Goal: Information Seeking & Learning: Learn about a topic

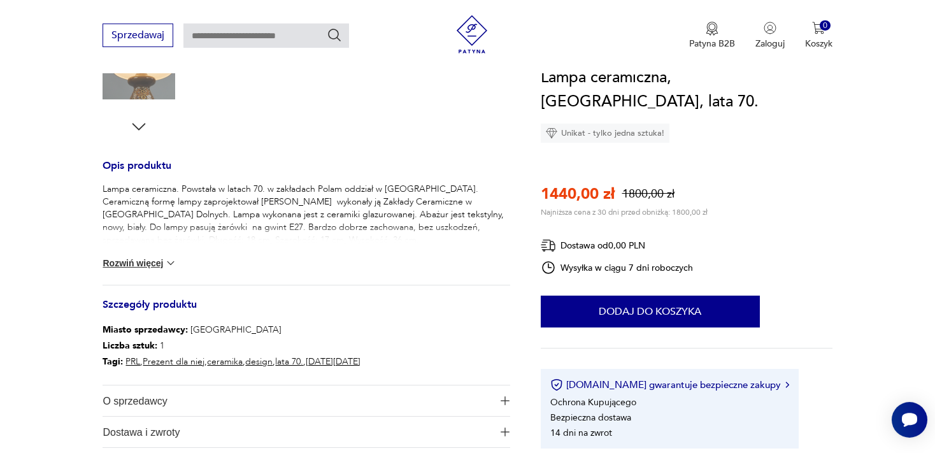
scroll to position [448, 0]
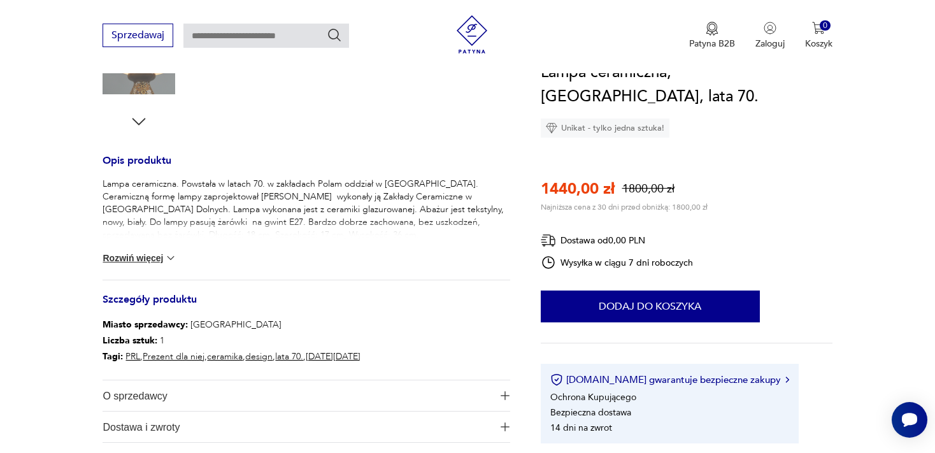
click at [173, 255] on img at bounding box center [170, 258] width 13 height 13
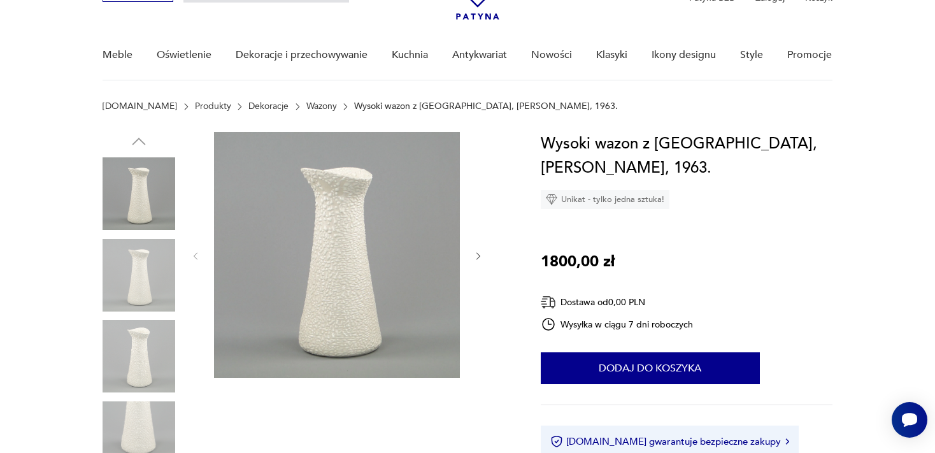
click at [477, 255] on icon "button" at bounding box center [478, 256] width 11 height 11
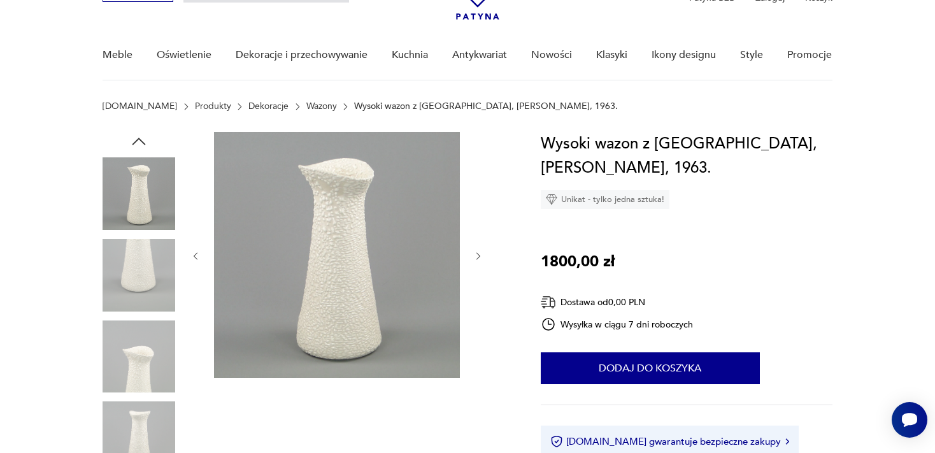
click at [477, 255] on icon "button" at bounding box center [478, 256] width 11 height 11
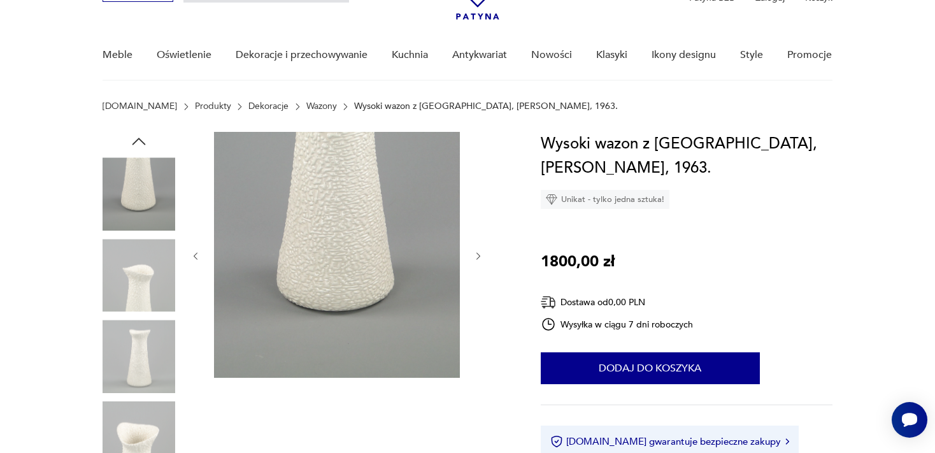
click at [477, 255] on icon "button" at bounding box center [478, 256] width 11 height 11
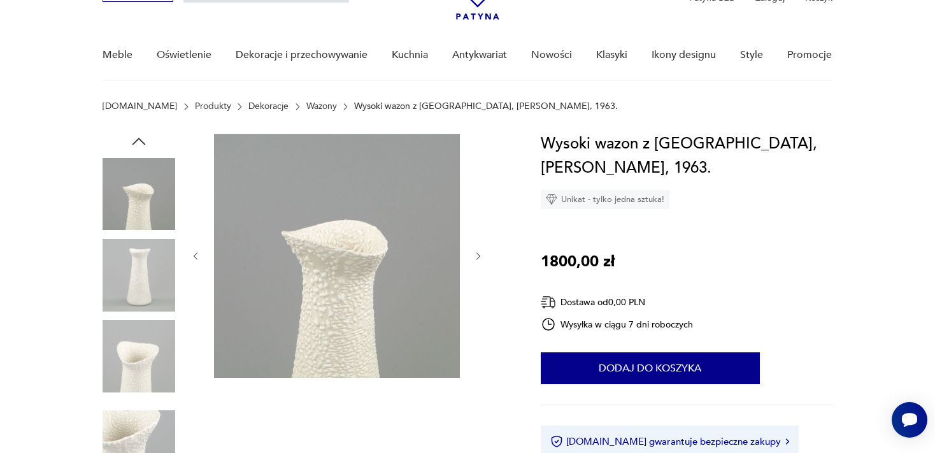
click at [477, 255] on icon "button" at bounding box center [478, 256] width 11 height 11
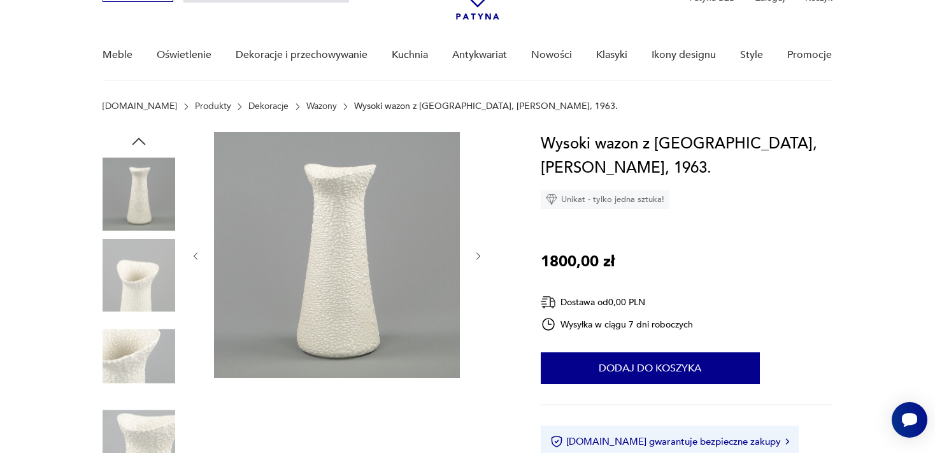
click at [477, 255] on icon "button" at bounding box center [478, 256] width 11 height 11
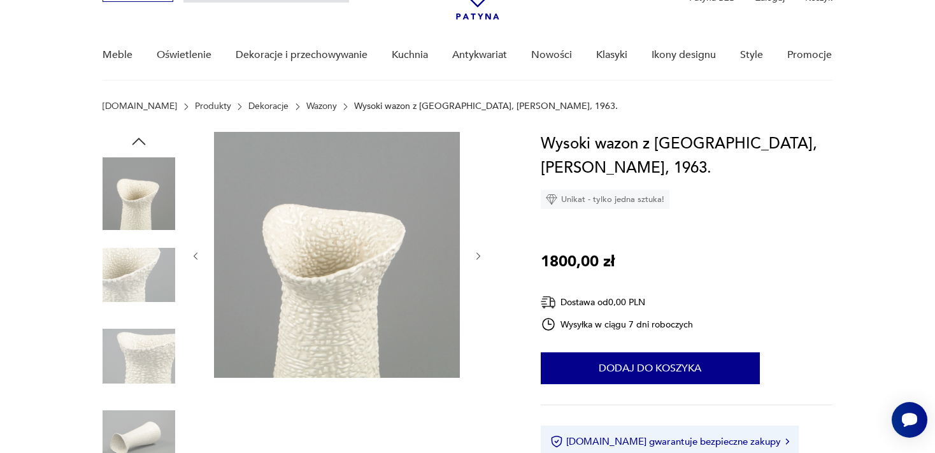
click at [477, 255] on icon "button" at bounding box center [478, 256] width 11 height 11
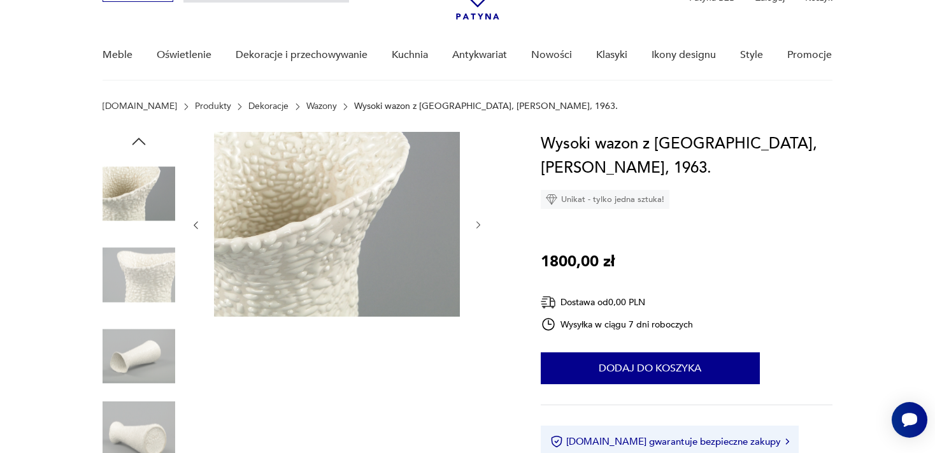
click at [475, 220] on icon "button" at bounding box center [478, 225] width 11 height 11
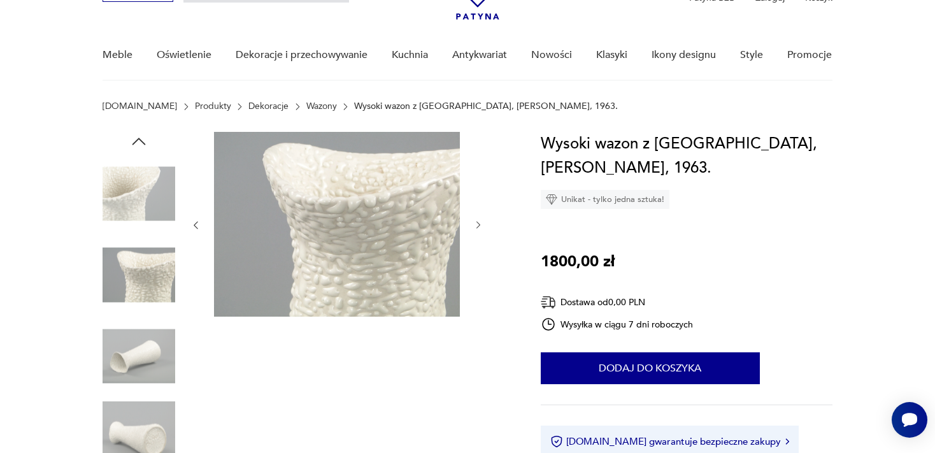
click at [475, 220] on icon "button" at bounding box center [478, 225] width 11 height 11
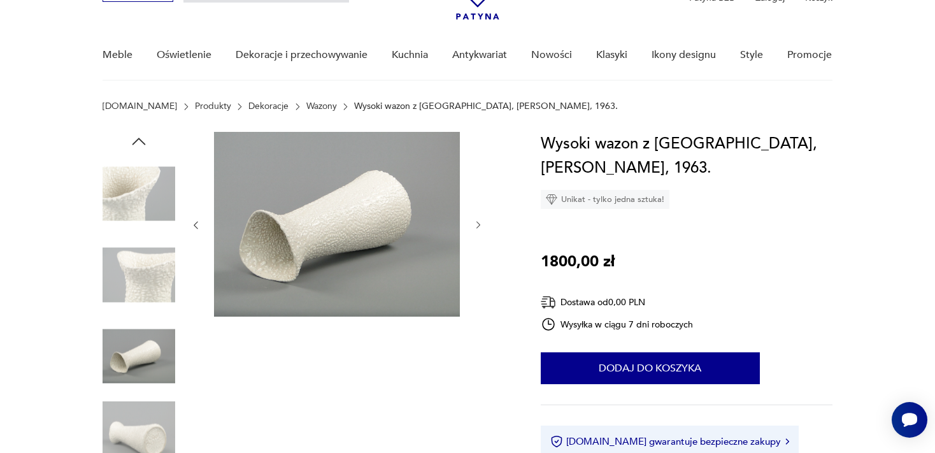
click at [475, 220] on icon "button" at bounding box center [478, 225] width 11 height 11
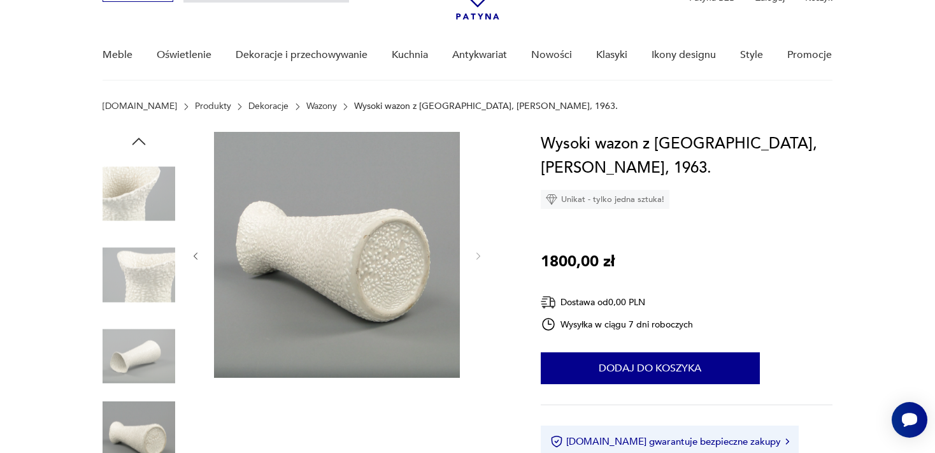
click at [475, 220] on div at bounding box center [336, 256] width 293 height 248
